Goal: Task Accomplishment & Management: Use online tool/utility

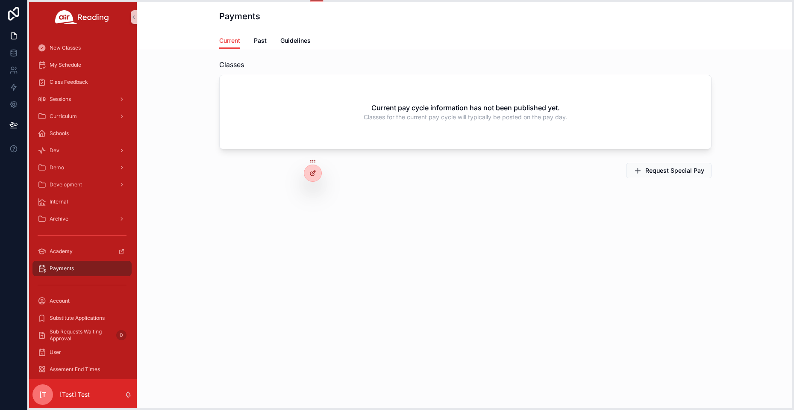
drag, startPoint x: 178, startPoint y: 409, endPoint x: 376, endPoint y: 137, distance: 336.2
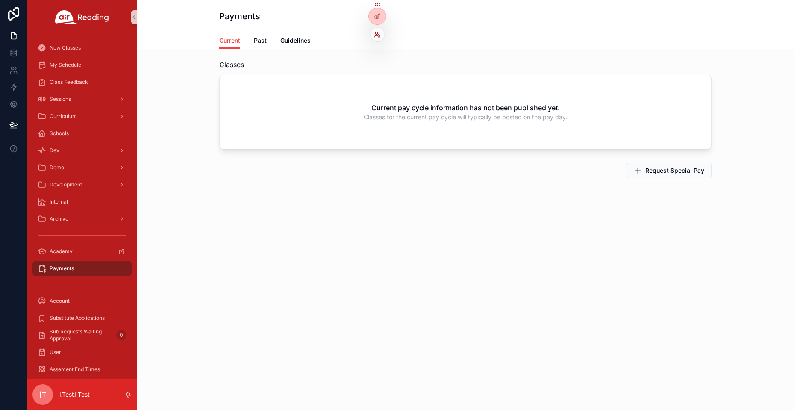
click at [377, 31] on icon at bounding box center [377, 34] width 7 height 7
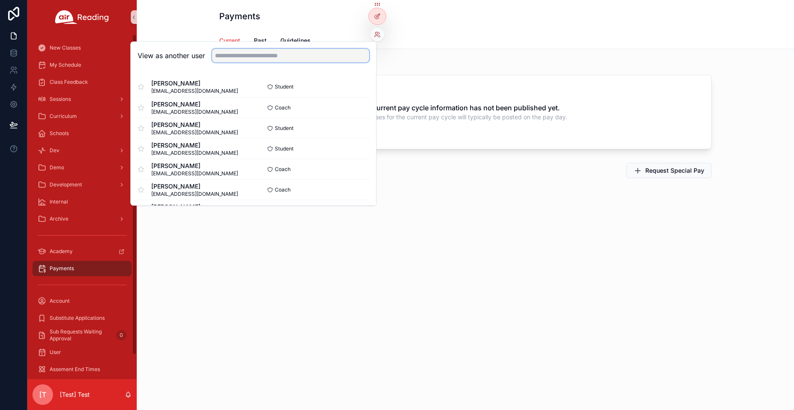
click at [269, 55] on input "text" at bounding box center [290, 56] width 157 height 14
paste input "**********"
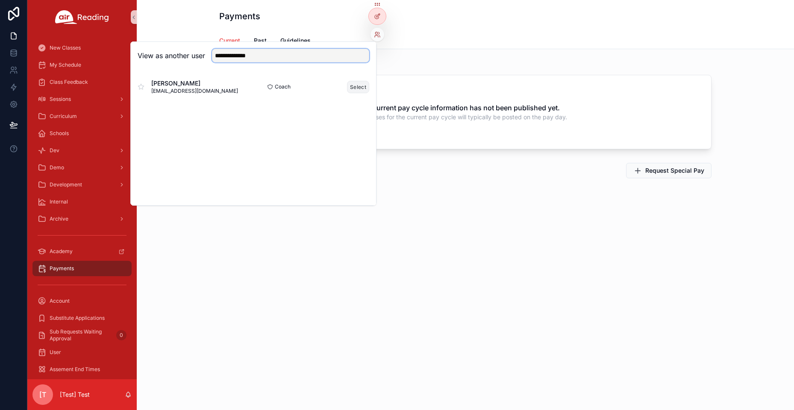
type input "**********"
click at [367, 87] on button "Select" at bounding box center [358, 87] width 22 height 12
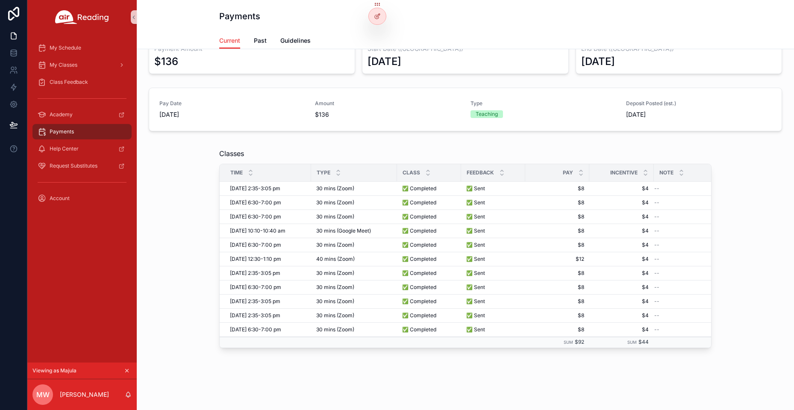
scroll to position [37, 0]
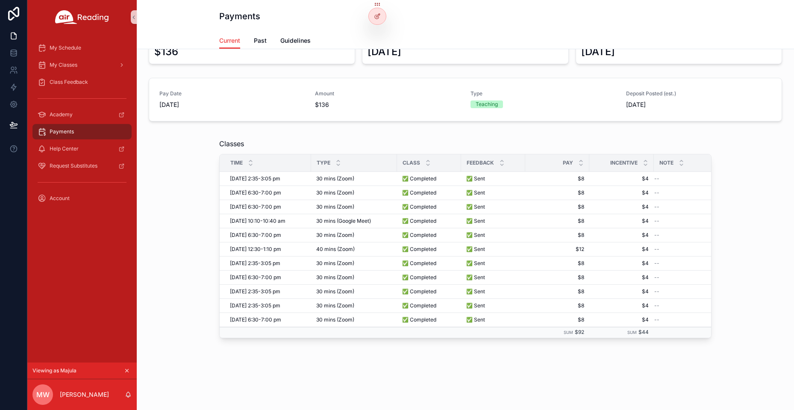
click at [77, 137] on div "Payments" at bounding box center [82, 132] width 89 height 14
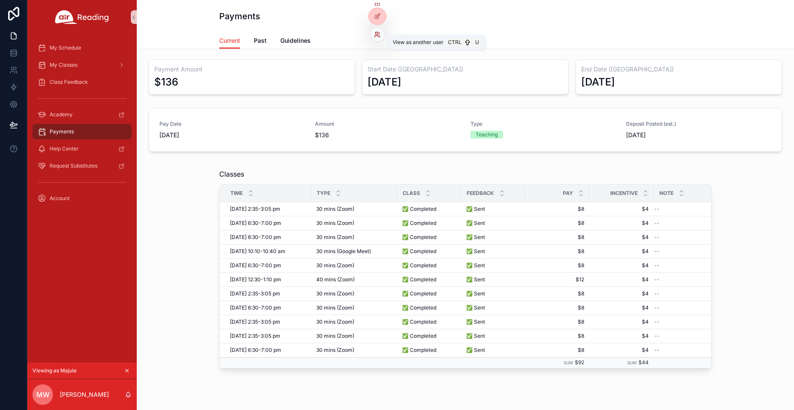
click at [374, 35] on icon at bounding box center [377, 34] width 7 height 7
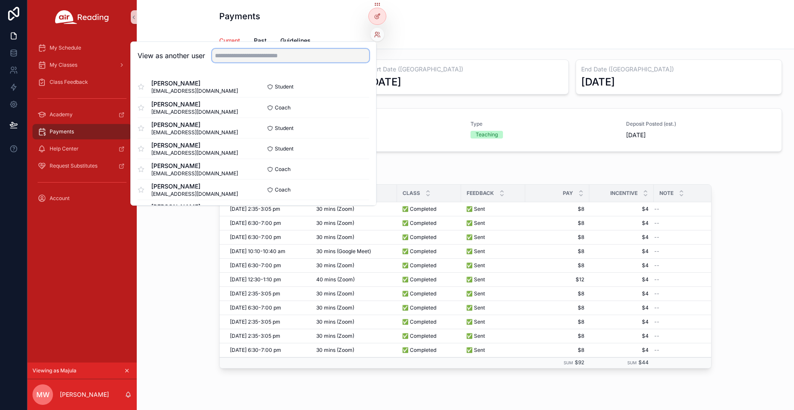
click at [288, 58] on input "text" at bounding box center [290, 56] width 157 height 14
click at [404, 33] on div "Current Past Guidelines" at bounding box center [465, 40] width 492 height 16
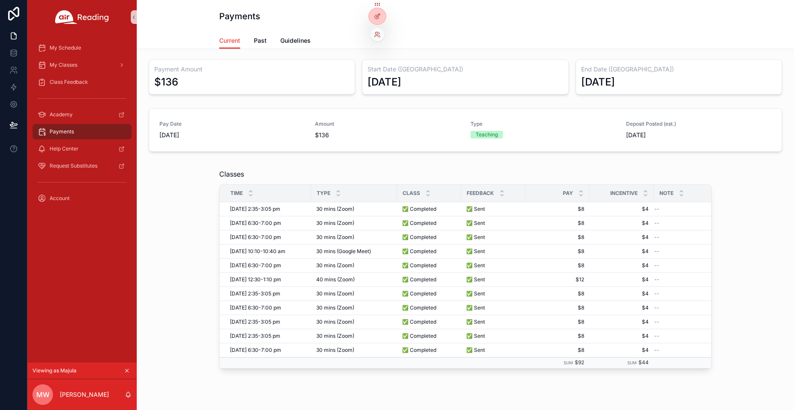
click at [373, 35] on div at bounding box center [377, 35] width 14 height 14
click at [378, 35] on icon at bounding box center [376, 36] width 3 height 2
click at [400, 33] on div "Current Past Guidelines" at bounding box center [465, 40] width 492 height 16
click at [378, 36] on icon at bounding box center [376, 36] width 3 height 2
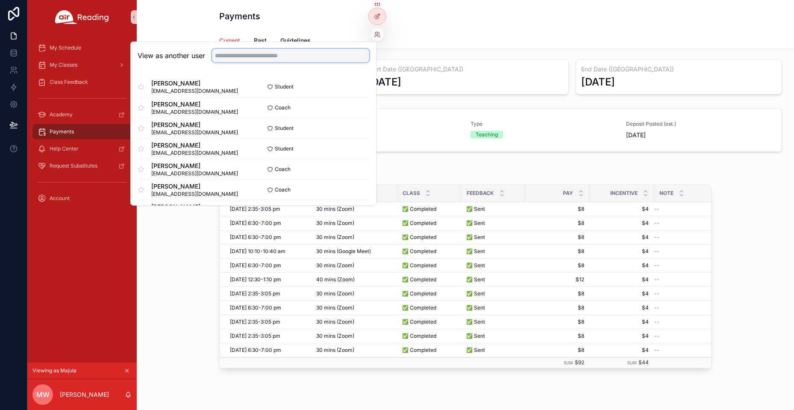
click at [297, 57] on input "text" at bounding box center [290, 56] width 157 height 14
paste input "**********"
type input "**********"
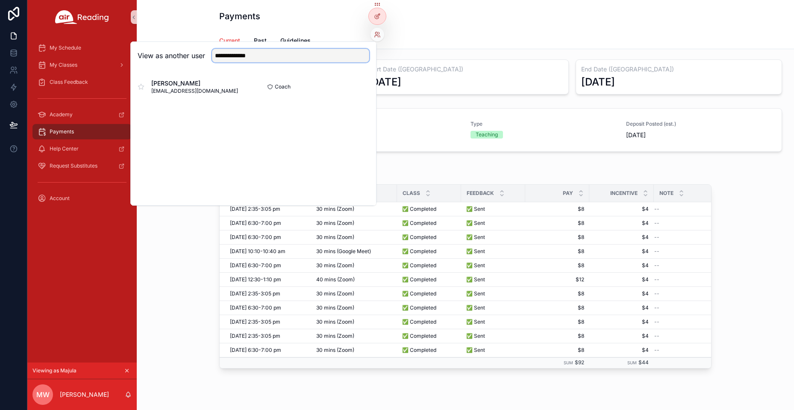
drag, startPoint x: 284, startPoint y: 55, endPoint x: 183, endPoint y: 62, distance: 101.1
click at [183, 62] on div "**********" at bounding box center [253, 56] width 245 height 28
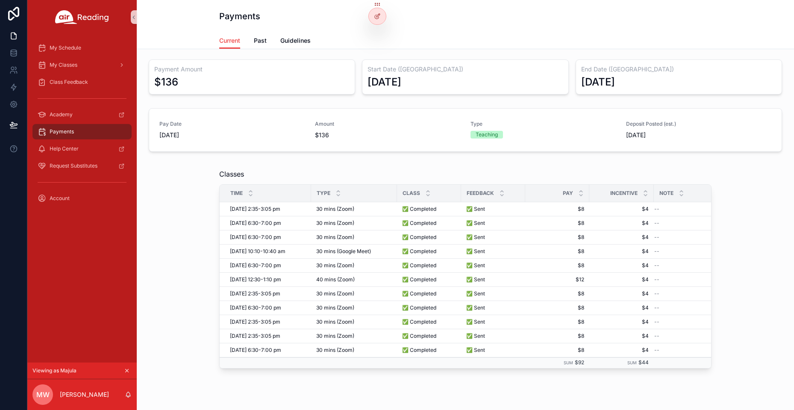
click at [175, 308] on div "Classes Time Type Class Feedback Pay Incentive Note [DATE] 2:35-3:05 pm [DATE] …" at bounding box center [466, 268] width 644 height 206
click at [378, 38] on icon at bounding box center [377, 34] width 7 height 7
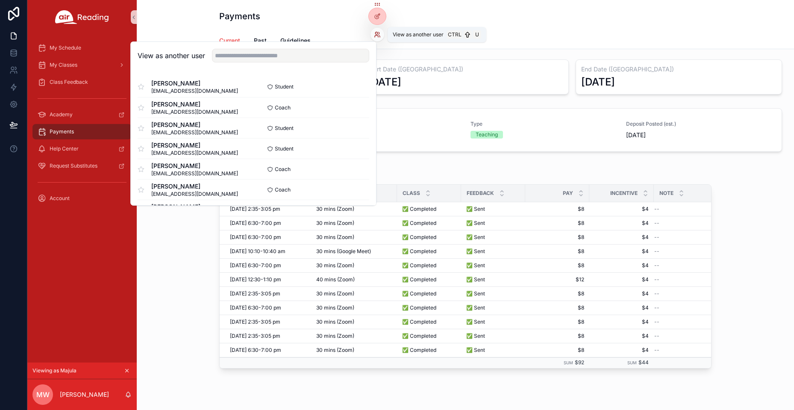
click at [378, 37] on icon at bounding box center [377, 34] width 7 height 7
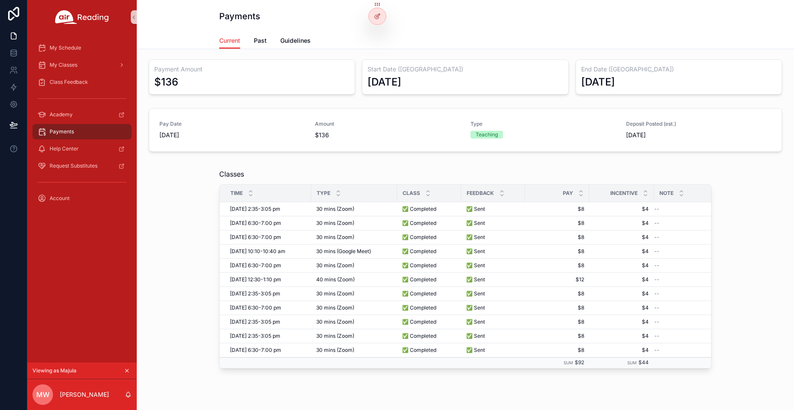
click at [200, 13] on div "Payments Current Current Past Guidelines" at bounding box center [465, 24] width 657 height 49
click at [124, 368] on button "scrollable content" at bounding box center [126, 370] width 9 height 9
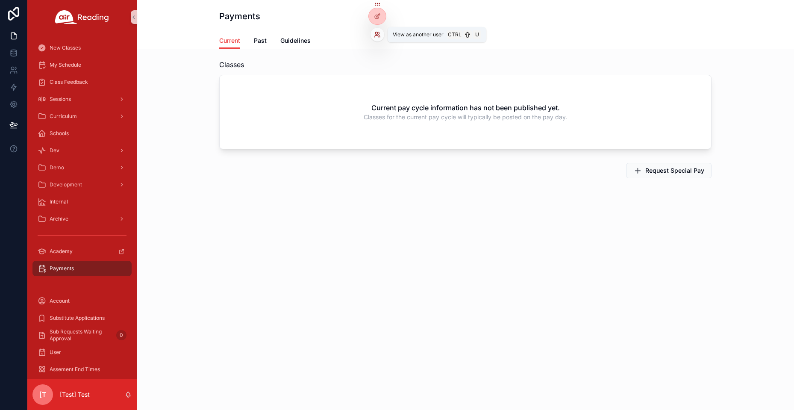
click at [376, 34] on icon at bounding box center [376, 33] width 2 height 2
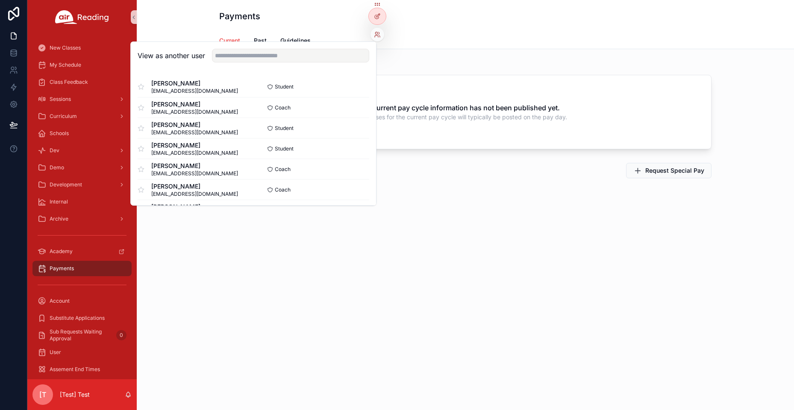
click at [271, 62] on div "View as another user" at bounding box center [253, 56] width 245 height 28
click at [272, 55] on input "text" at bounding box center [290, 56] width 157 height 14
click at [452, 65] on div "Classes" at bounding box center [465, 64] width 492 height 10
